Goal: Information Seeking & Learning: Learn about a topic

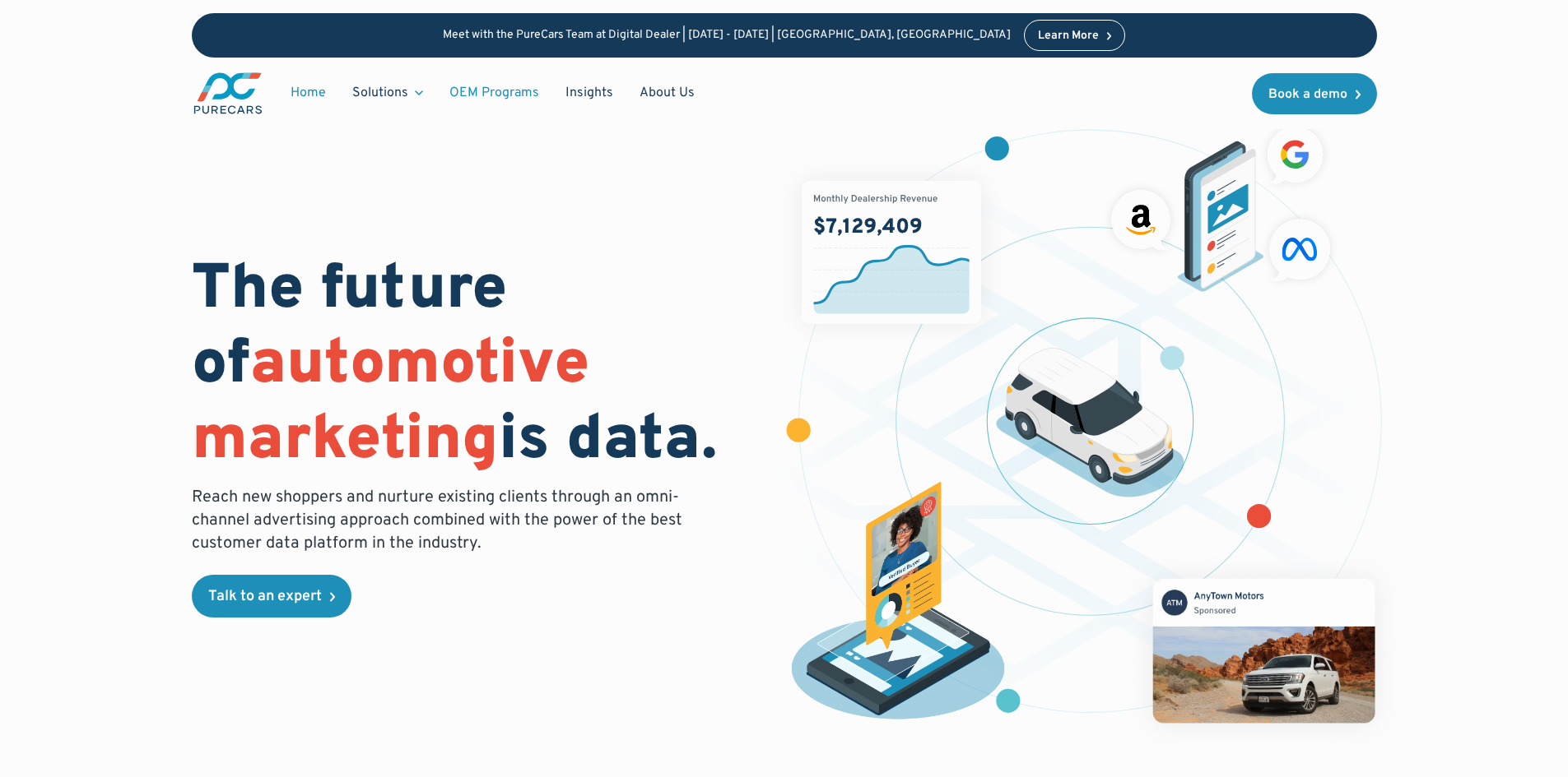
click at [476, 89] on link "OEM Programs" at bounding box center [494, 92] width 116 height 31
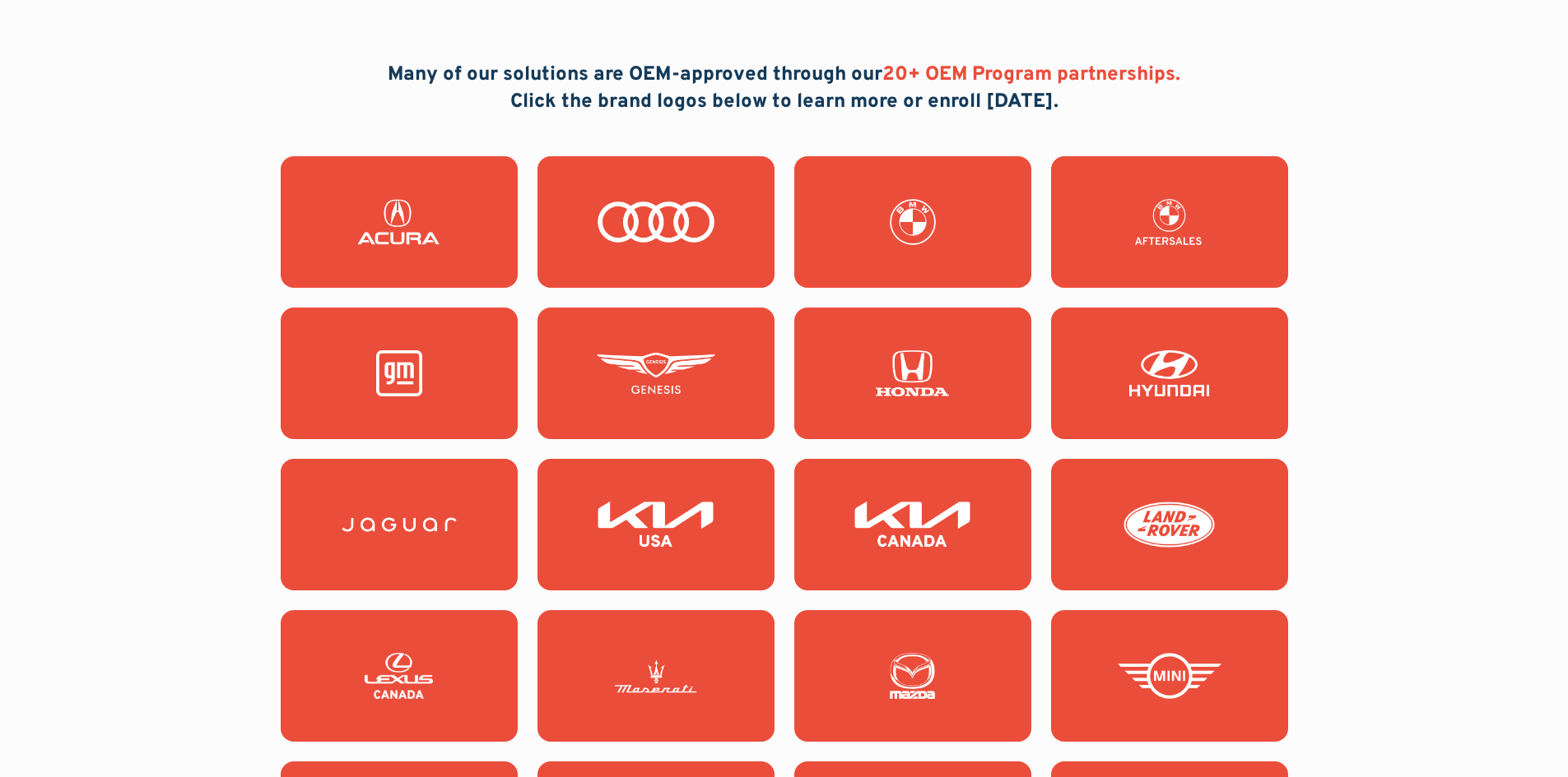
scroll to position [1481, 0]
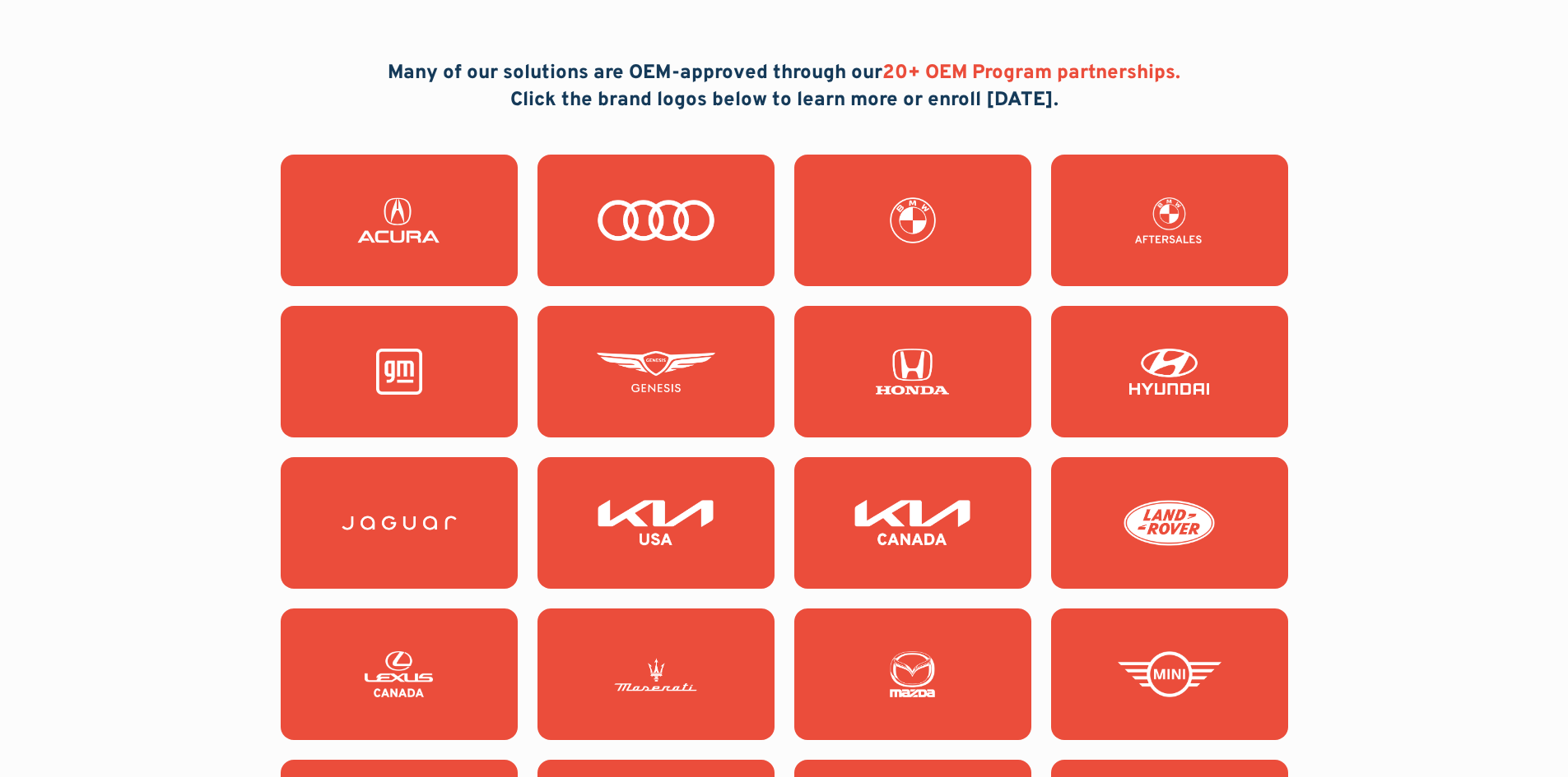
click at [677, 516] on img at bounding box center [656, 523] width 118 height 46
